Goal: Task Accomplishment & Management: Manage account settings

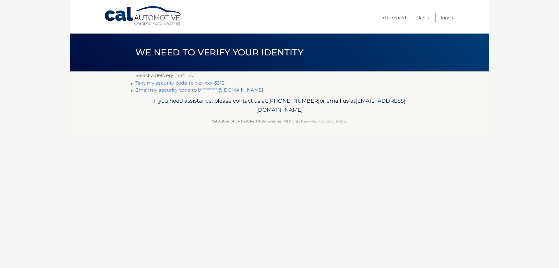
click at [195, 82] on link "Text my security code to xxx-xxx-3313" at bounding box center [179, 83] width 89 height 6
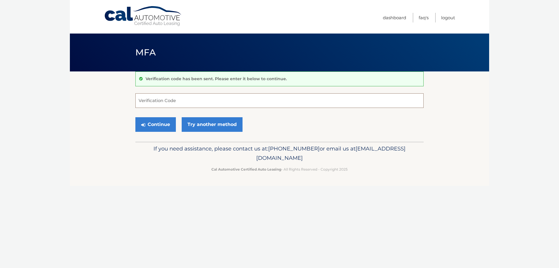
click at [192, 102] on input "Verification Code" at bounding box center [279, 100] width 288 height 15
type input "218845"
click at [135, 117] on button "Continue" at bounding box center [155, 124] width 40 height 15
